Goal: Task Accomplishment & Management: Use online tool/utility

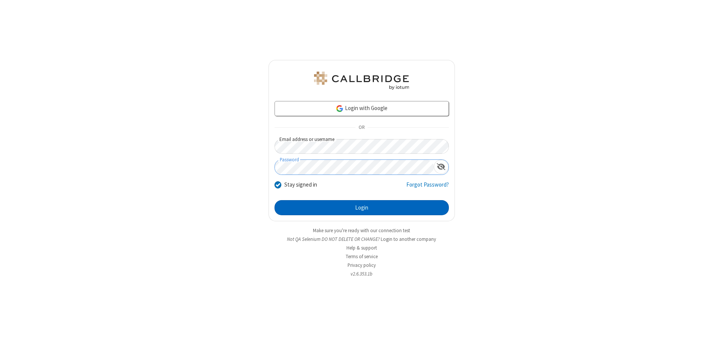
click at [362, 208] on button "Login" at bounding box center [362, 207] width 174 height 15
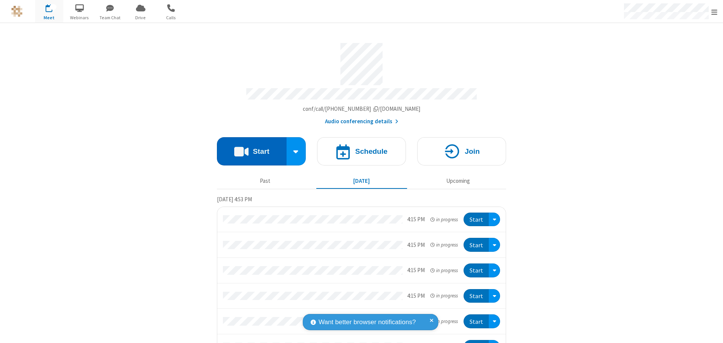
click at [249, 148] on button "Start" at bounding box center [252, 151] width 70 height 28
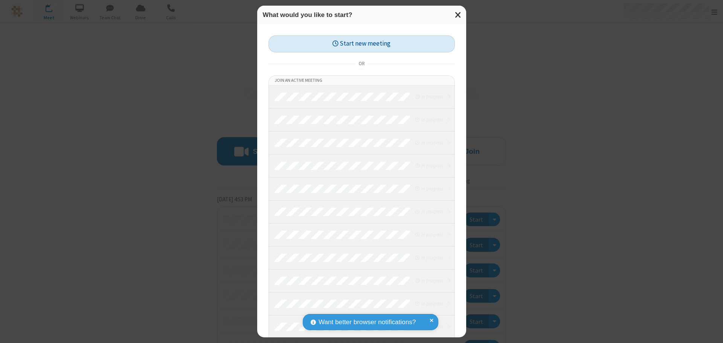
click at [362, 44] on button "Start new meeting" at bounding box center [362, 43] width 186 height 17
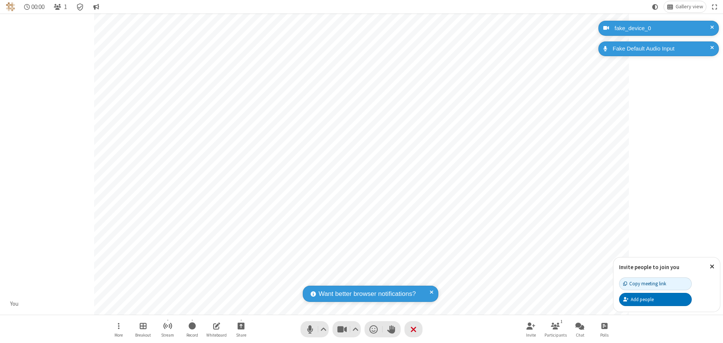
click at [241, 325] on span "Start sharing" at bounding box center [241, 325] width 7 height 9
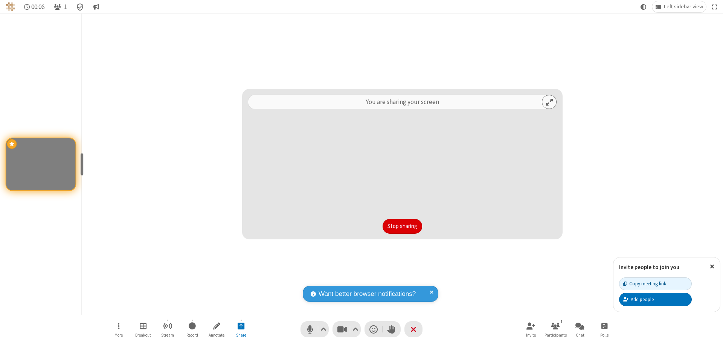
click at [402, 226] on button "Stop sharing" at bounding box center [403, 226] width 40 height 15
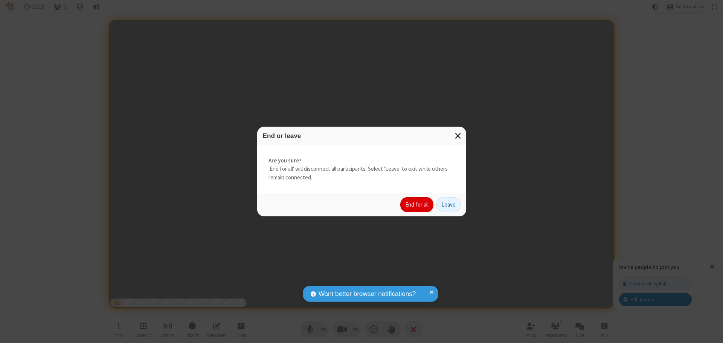
click at [417, 204] on button "End for all" at bounding box center [416, 204] width 33 height 15
